Goal: Task Accomplishment & Management: Manage account settings

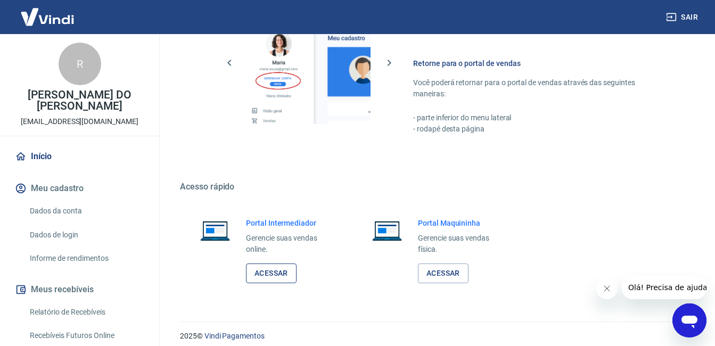
click at [271, 267] on link "Acessar" at bounding box center [271, 273] width 51 height 20
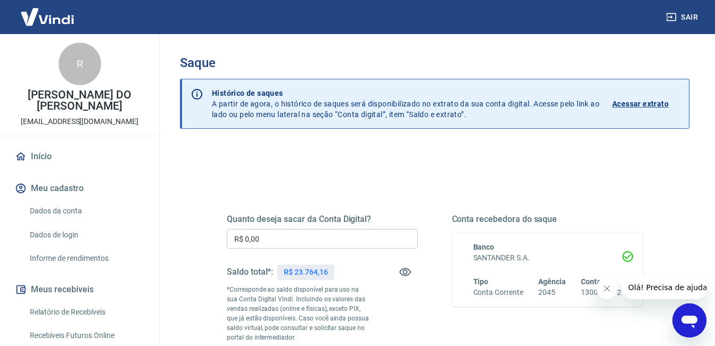
click at [270, 234] on input "R$ 0,00" at bounding box center [322, 239] width 191 height 20
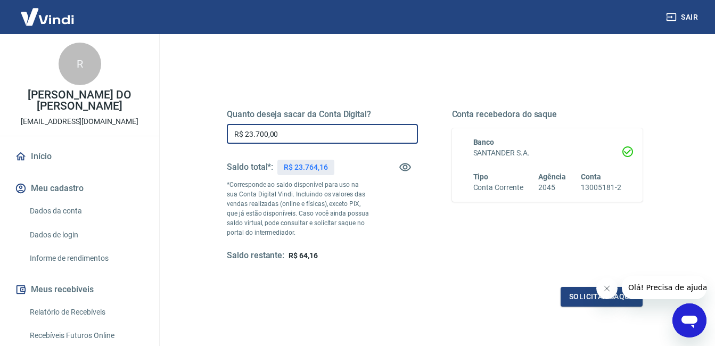
scroll to position [112, 0]
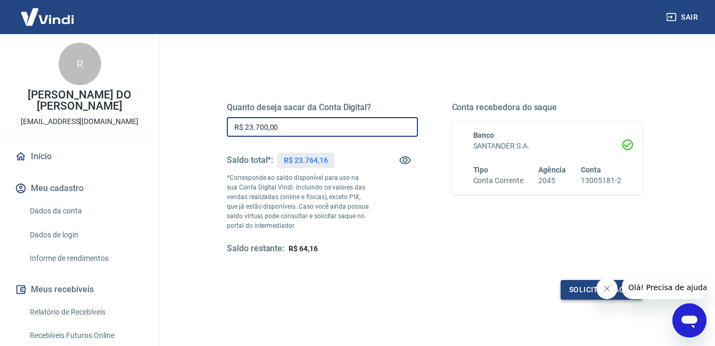
type input "R$ 23.700,00"
click at [574, 289] on button "Solicitar saque" at bounding box center [601, 290] width 82 height 20
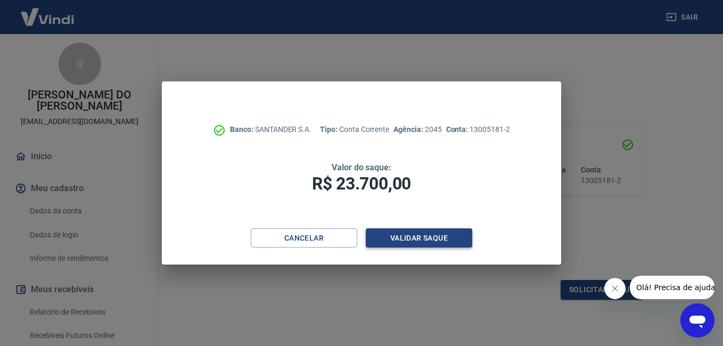
click at [427, 234] on button "Validar saque" at bounding box center [419, 238] width 106 height 20
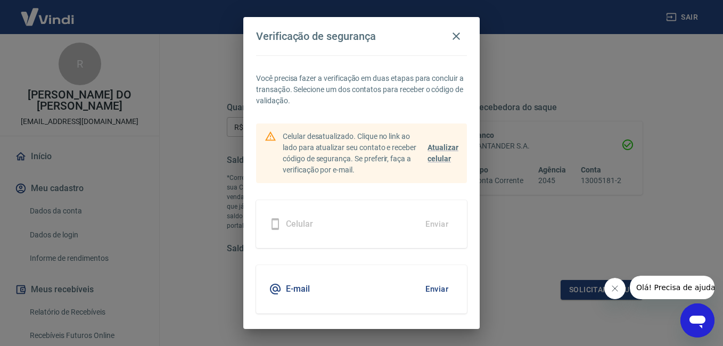
click at [432, 288] on button "Enviar" at bounding box center [436, 289] width 35 height 22
click at [425, 286] on button "Enviar" at bounding box center [436, 289] width 35 height 22
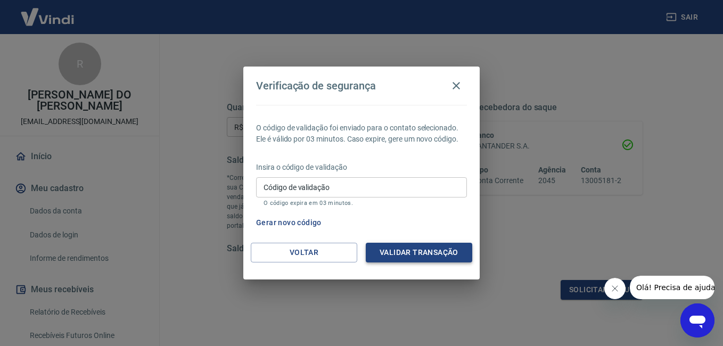
click at [410, 251] on button "Validar transação" at bounding box center [419, 253] width 106 height 20
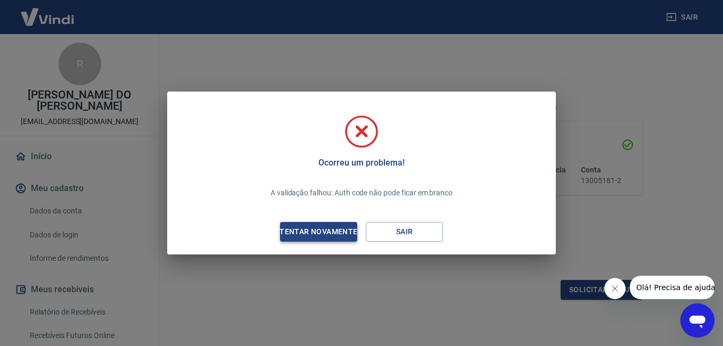
click at [334, 228] on div "Tentar novamente" at bounding box center [318, 231] width 103 height 13
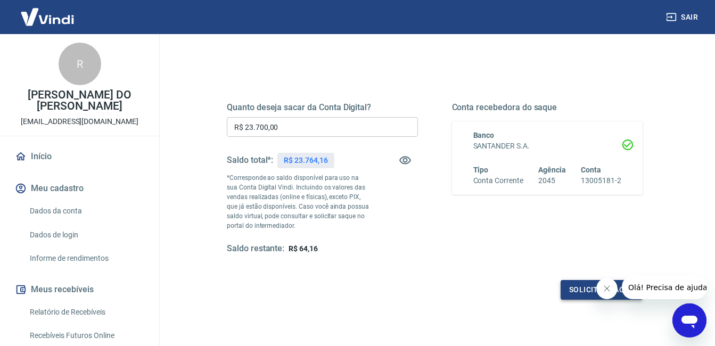
click at [567, 289] on button "Solicitar saque" at bounding box center [601, 290] width 82 height 20
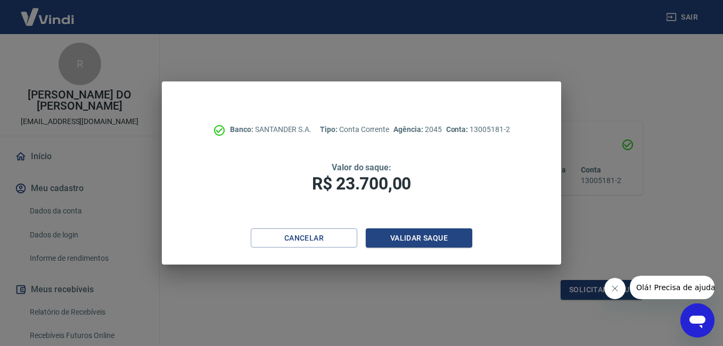
click at [575, 282] on div "Banco: SANTANDER S.A. Tipo: Conta Corrente Agência: 2045 Conta: 13005181-2 Valo…" at bounding box center [361, 173] width 723 height 346
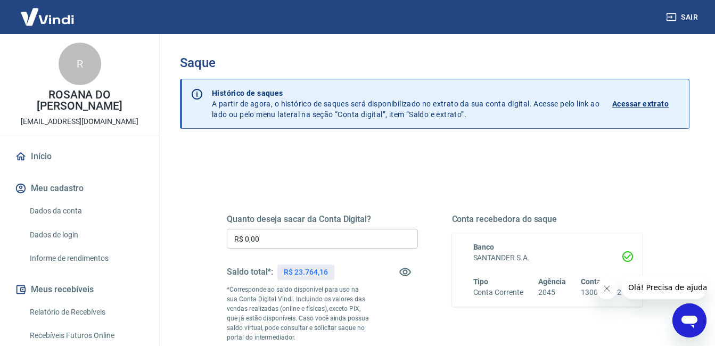
click at [292, 241] on input "R$ 0,00" at bounding box center [322, 239] width 191 height 20
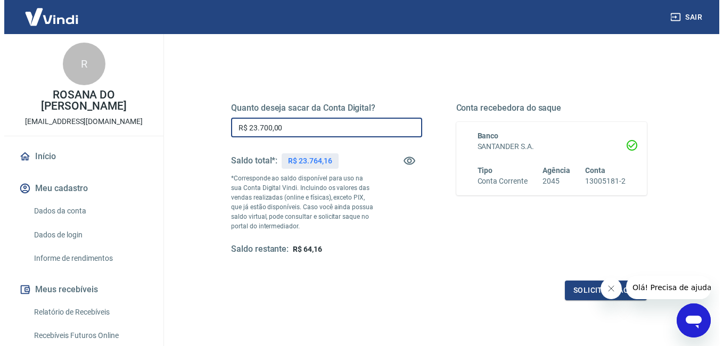
scroll to position [113, 0]
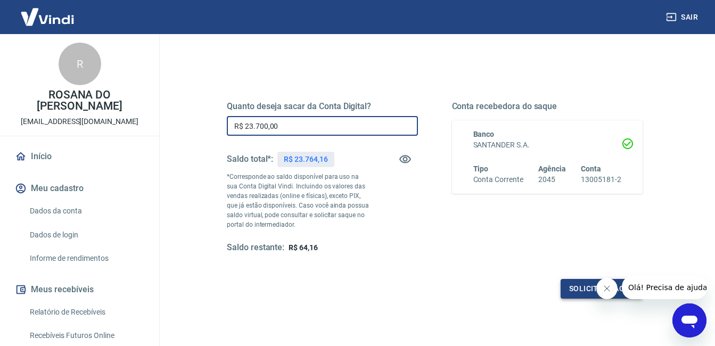
type input "R$ 23.700,00"
click at [575, 284] on button "Solicitar saque" at bounding box center [601, 289] width 82 height 20
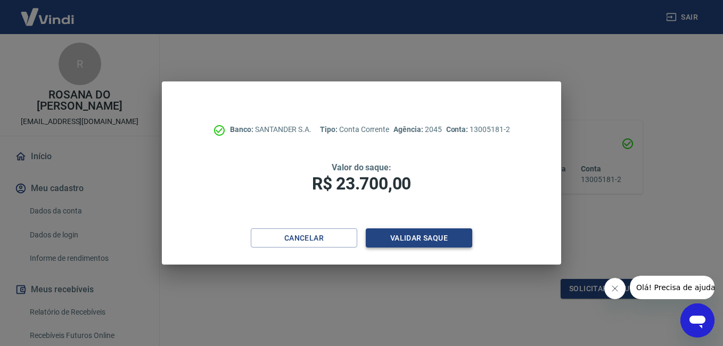
click at [402, 232] on button "Validar saque" at bounding box center [419, 238] width 106 height 20
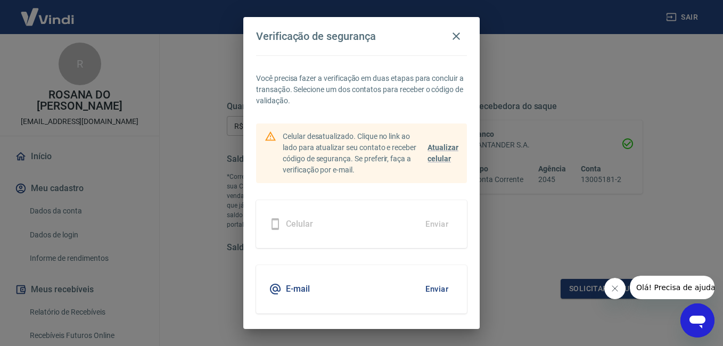
click at [433, 284] on button "Enviar" at bounding box center [436, 289] width 35 height 22
click at [426, 288] on button "Enviar" at bounding box center [436, 289] width 35 height 22
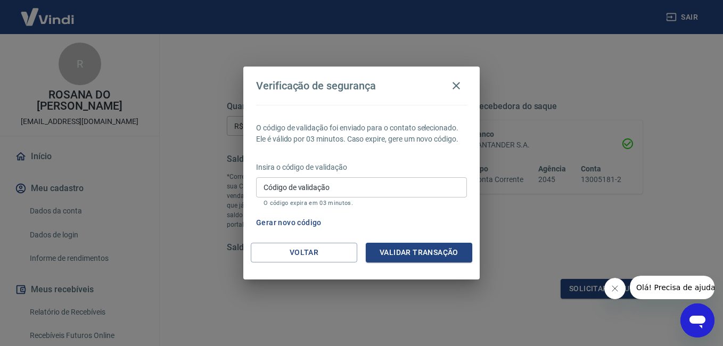
click at [324, 187] on div "Código de validação Código de validação O código expira em 03 minutos." at bounding box center [361, 191] width 211 height 29
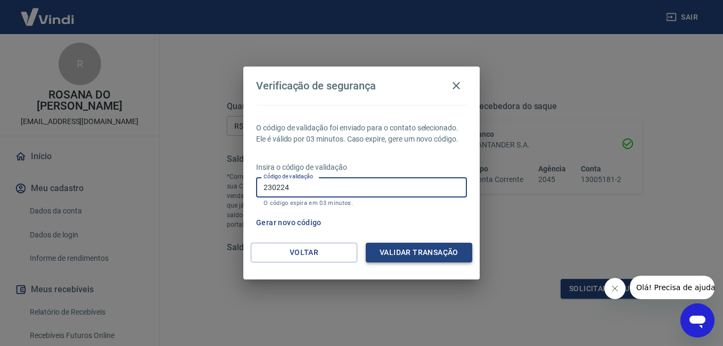
type input "230224"
click at [421, 246] on button "Validar transação" at bounding box center [419, 253] width 106 height 20
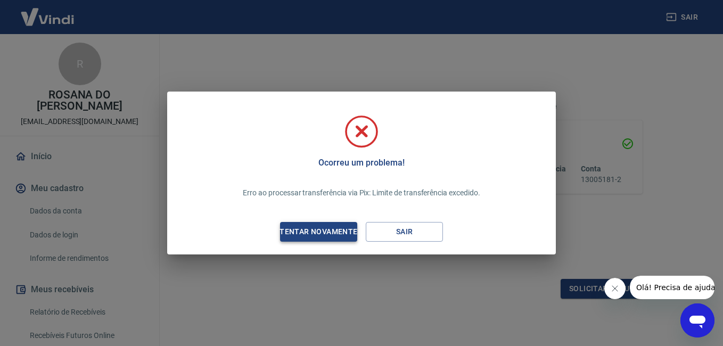
click at [330, 229] on div "Tentar novamente" at bounding box center [318, 231] width 103 height 13
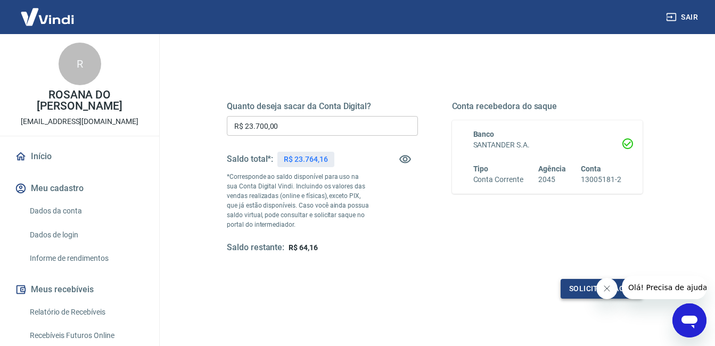
click at [579, 285] on button "Solicitar saque" at bounding box center [601, 289] width 82 height 20
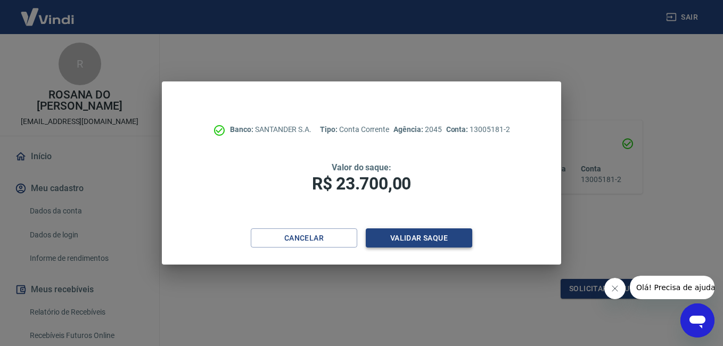
click at [410, 233] on button "Validar saque" at bounding box center [419, 238] width 106 height 20
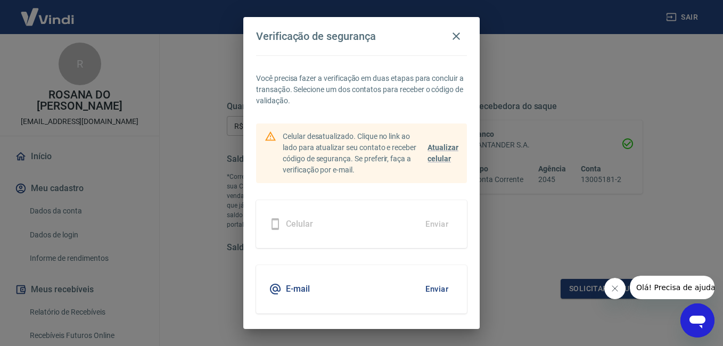
click at [433, 285] on button "Enviar" at bounding box center [436, 289] width 35 height 22
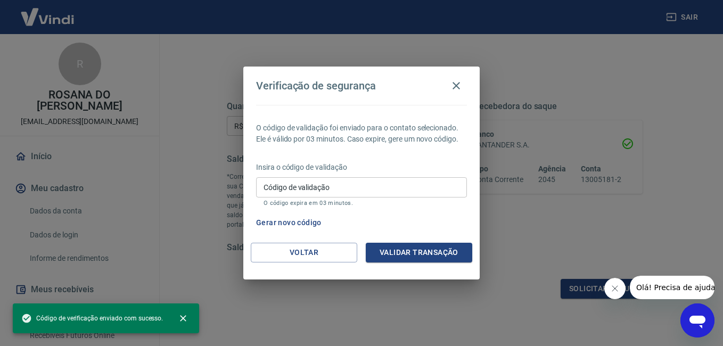
click at [307, 191] on div "Código de validação Código de validação O código expira em 03 minutos." at bounding box center [361, 191] width 211 height 29
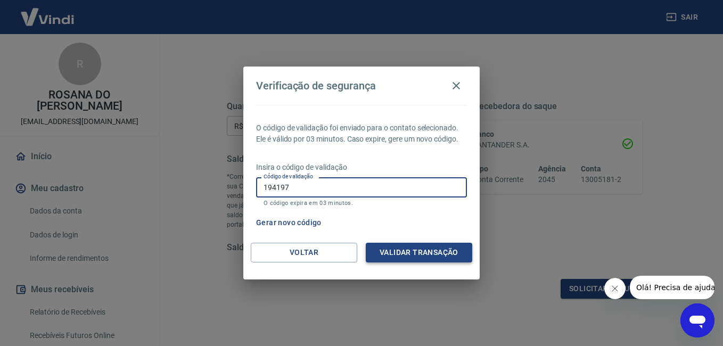
type input "194197"
click at [404, 252] on button "Validar transação" at bounding box center [419, 253] width 106 height 20
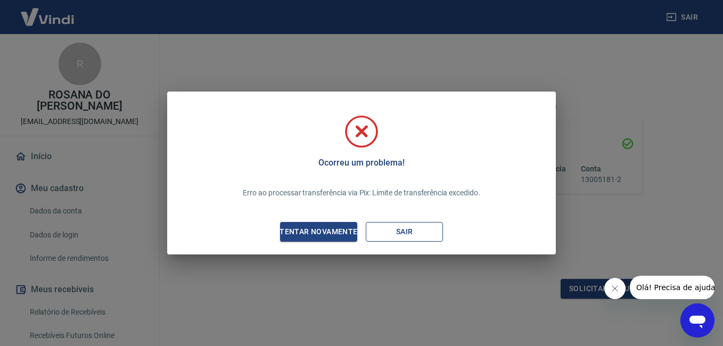
click at [405, 238] on button "Sair" at bounding box center [404, 232] width 77 height 20
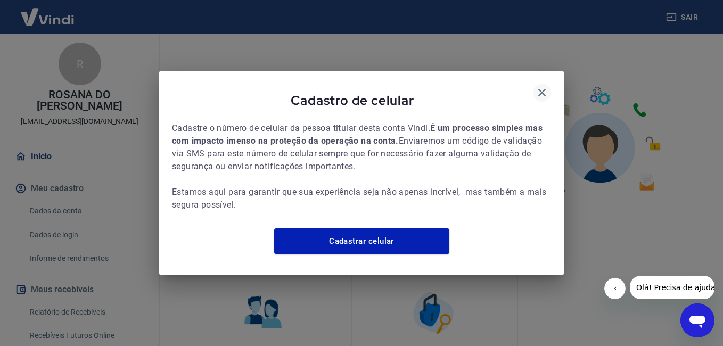
click at [538, 86] on icon "button" at bounding box center [541, 92] width 13 height 13
